Goal: Transaction & Acquisition: Purchase product/service

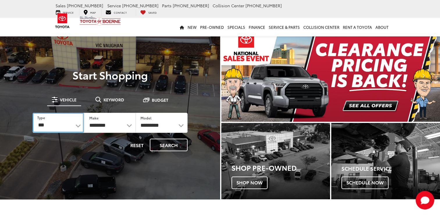
drag, startPoint x: 0, startPoint y: 0, endPoint x: 79, endPoint y: 126, distance: 148.2
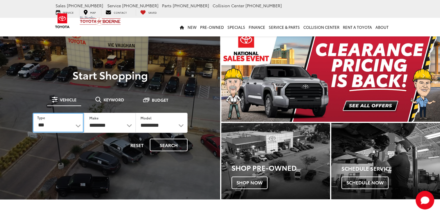
click at [79, 126] on select "*** *** **** *********" at bounding box center [58, 122] width 51 height 19
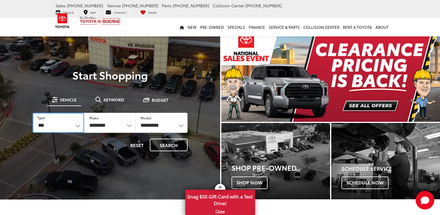
select select "******"
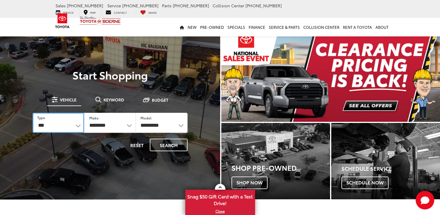
click at [33, 113] on select "*** *** **** *********" at bounding box center [58, 123] width 51 height 20
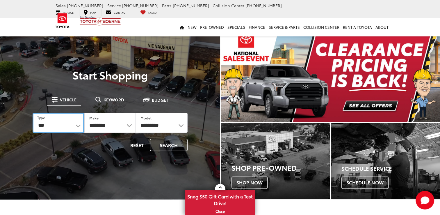
select select "******"
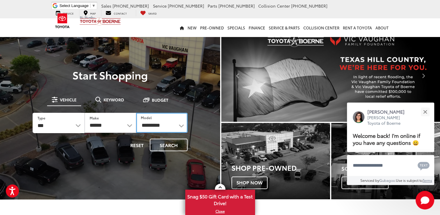
click at [181, 124] on select "**********" at bounding box center [161, 123] width 51 height 20
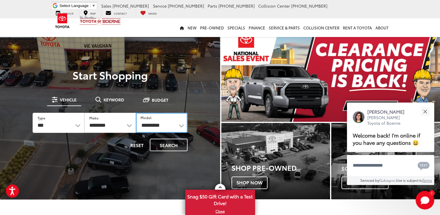
select select "**********"
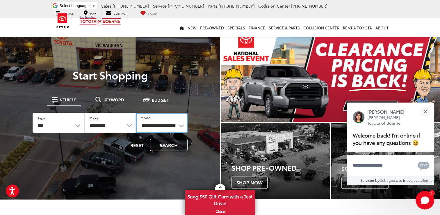
click at [136, 113] on select "**********" at bounding box center [161, 123] width 51 height 20
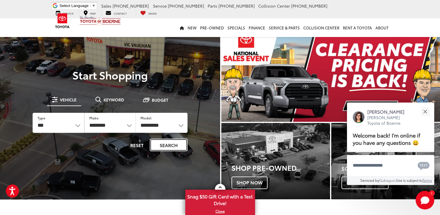
click at [172, 145] on button "Search" at bounding box center [169, 144] width 38 height 13
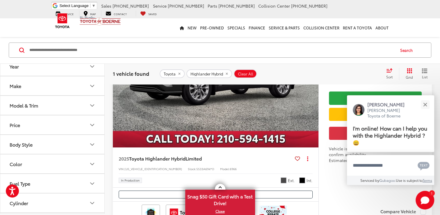
scroll to position [133, 0]
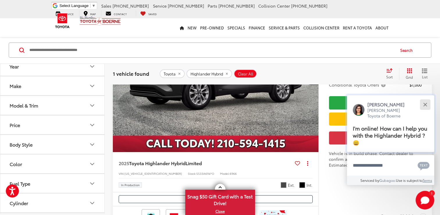
click at [425, 104] on div "Close" at bounding box center [425, 104] width 4 height 4
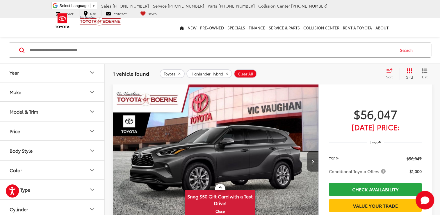
scroll to position [29, 0]
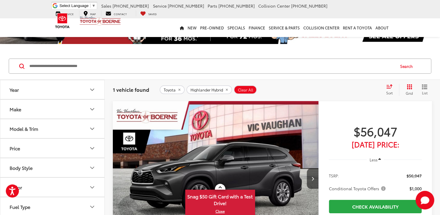
click at [92, 89] on icon "Year" at bounding box center [92, 89] width 7 height 7
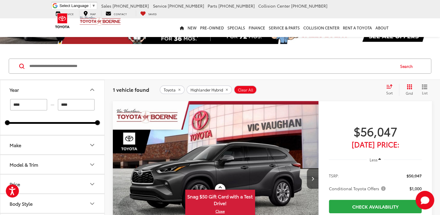
click at [93, 145] on icon "Make" at bounding box center [92, 144] width 7 height 7
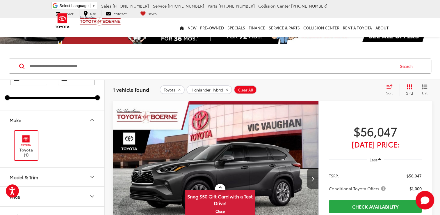
scroll to position [26, 0]
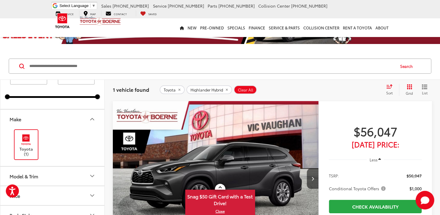
click at [25, 143] on img at bounding box center [26, 140] width 16 height 14
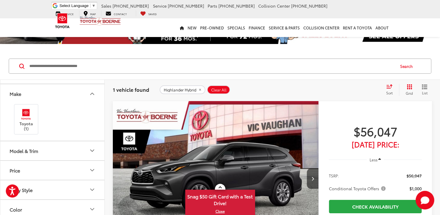
click at [93, 148] on icon "Model & Trim" at bounding box center [92, 150] width 7 height 7
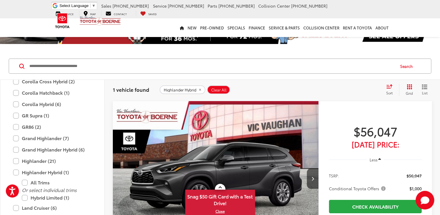
scroll to position [210, 0]
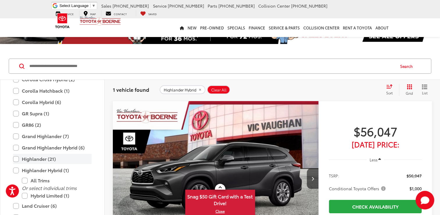
click at [16, 157] on label "Highlander (21)" at bounding box center [52, 159] width 79 height 10
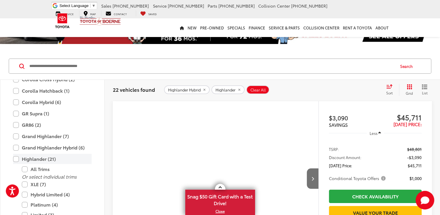
scroll to position [55, 0]
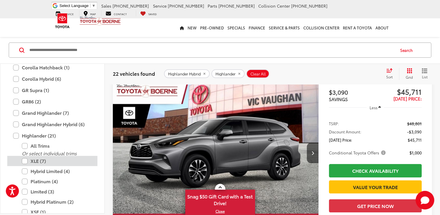
click at [27, 161] on label "XLE (7)" at bounding box center [57, 161] width 70 height 10
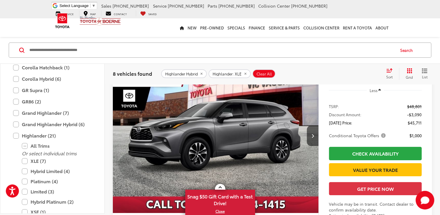
scroll to position [58, 0]
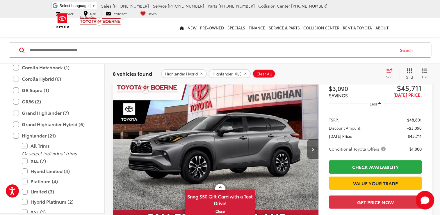
click at [314, 147] on button "Next image" at bounding box center [313, 149] width 12 height 20
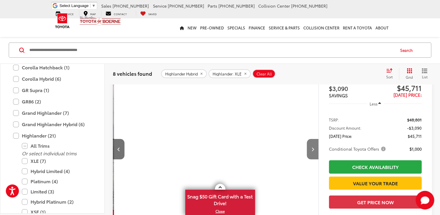
scroll to position [0, 206]
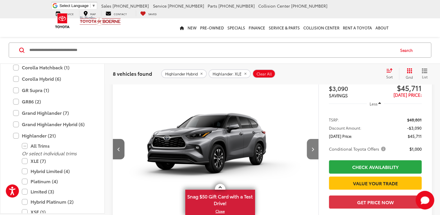
click at [314, 147] on button "Next image" at bounding box center [313, 149] width 12 height 20
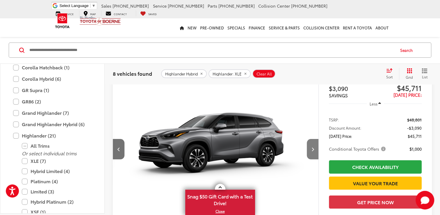
scroll to position [0, 413]
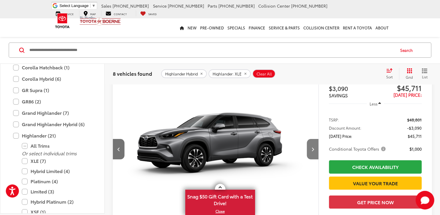
click at [314, 147] on button "Next image" at bounding box center [313, 149] width 12 height 20
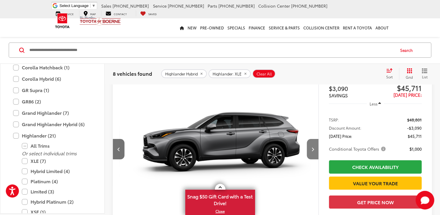
scroll to position [0, 619]
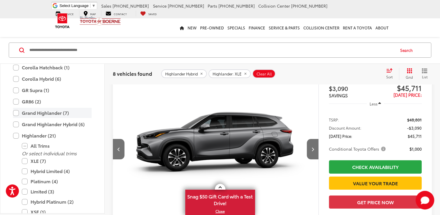
click at [16, 112] on label "Grand Highlander (7)" at bounding box center [52, 113] width 79 height 10
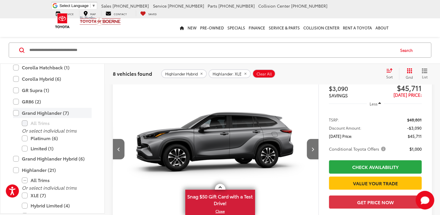
scroll to position [45, 0]
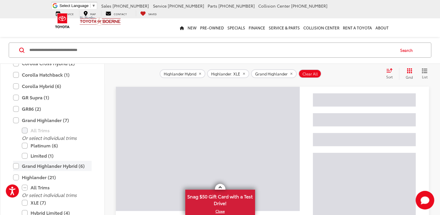
click at [19, 165] on label "Grand Highlander Hybrid (6)" at bounding box center [52, 166] width 79 height 10
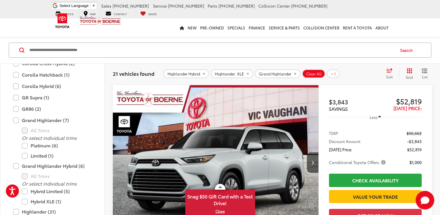
click at [389, 72] on div "Sort" at bounding box center [391, 74] width 16 height 12
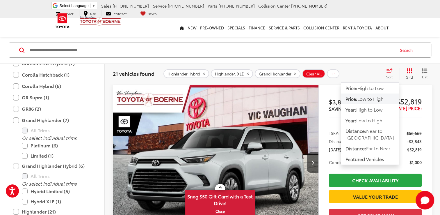
click at [374, 101] on span "Low to High" at bounding box center [370, 98] width 26 height 7
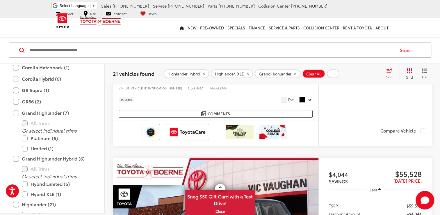
scroll to position [231, 0]
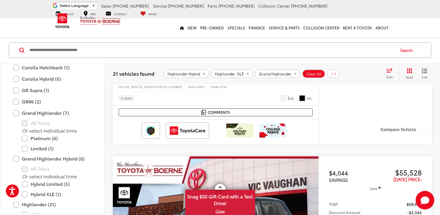
click at [325, 10] on ul "Select Language ​ ▼ Sales [PHONE_NUMBER] Service [PHONE_NUMBER] Parts [PHONE_NU…" at bounding box center [220, 9] width 340 height 14
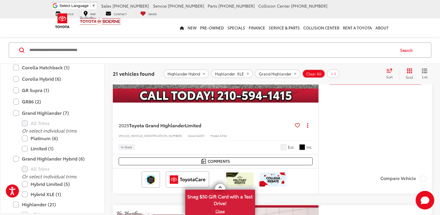
scroll to position [190, 0]
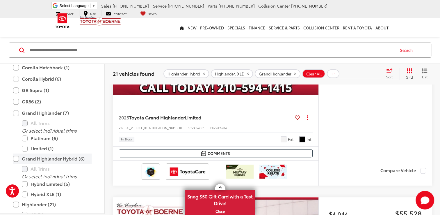
click at [14, 158] on label "Grand Highlander Hybrid (6)" at bounding box center [52, 158] width 79 height 10
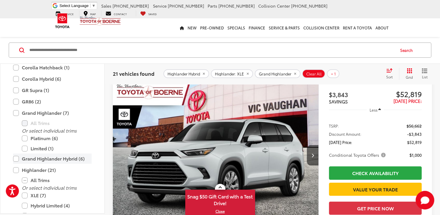
scroll to position [45, 0]
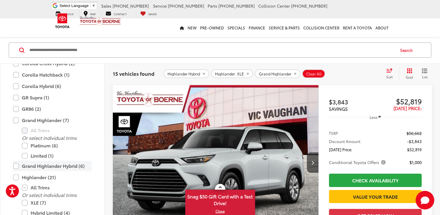
click at [18, 164] on label "Grand Highlander Hybrid (6)" at bounding box center [52, 166] width 79 height 10
